Goal: Transaction & Acquisition: Purchase product/service

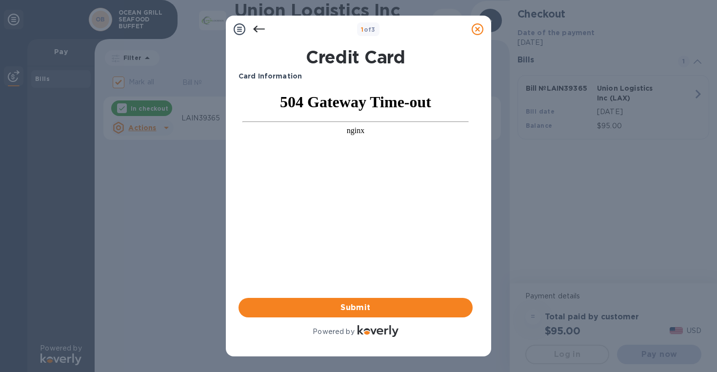
click at [259, 31] on icon at bounding box center [259, 29] width 12 height 12
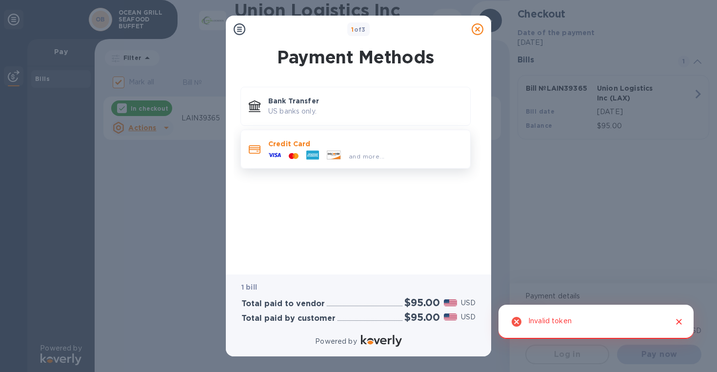
click at [291, 137] on div "Credit Card and more..." at bounding box center [365, 149] width 202 height 28
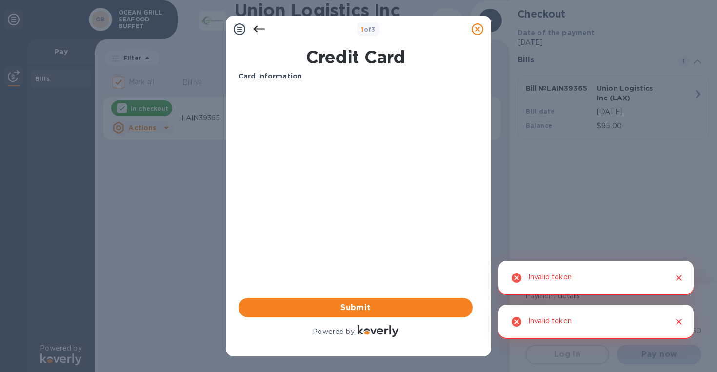
click at [682, 278] on icon "Close" at bounding box center [679, 278] width 10 height 10
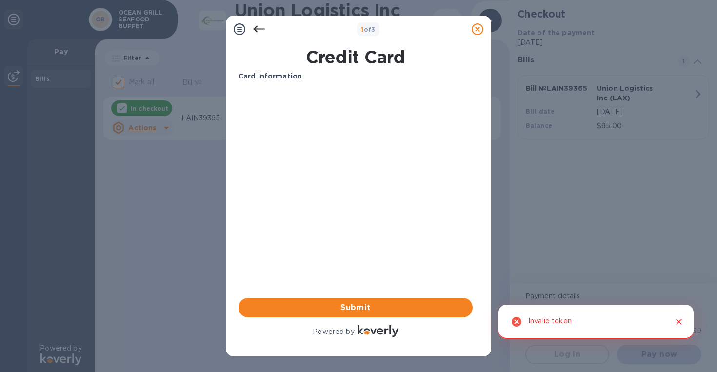
click at [678, 320] on icon "Close" at bounding box center [679, 322] width 6 height 6
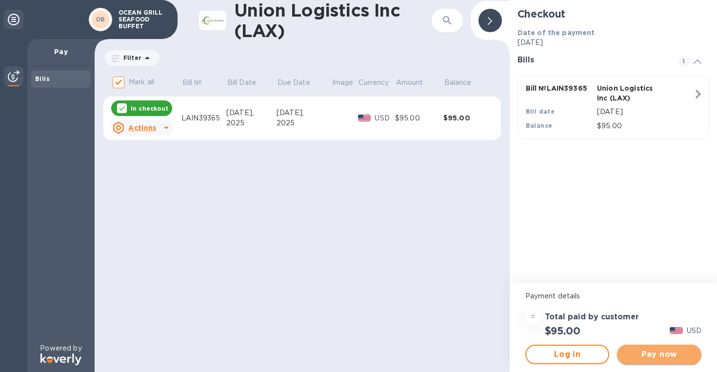
click at [649, 357] on span "Pay now" at bounding box center [659, 355] width 69 height 12
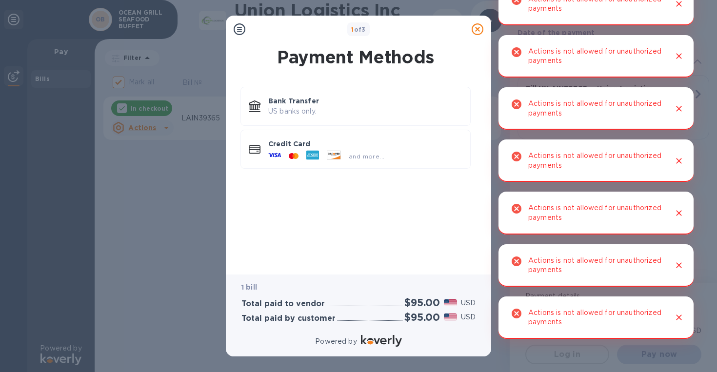
click at [681, 159] on icon "Close" at bounding box center [679, 161] width 10 height 10
click at [420, 149] on div "and more..." at bounding box center [365, 154] width 194 height 11
